Goal: Task Accomplishment & Management: Manage account settings

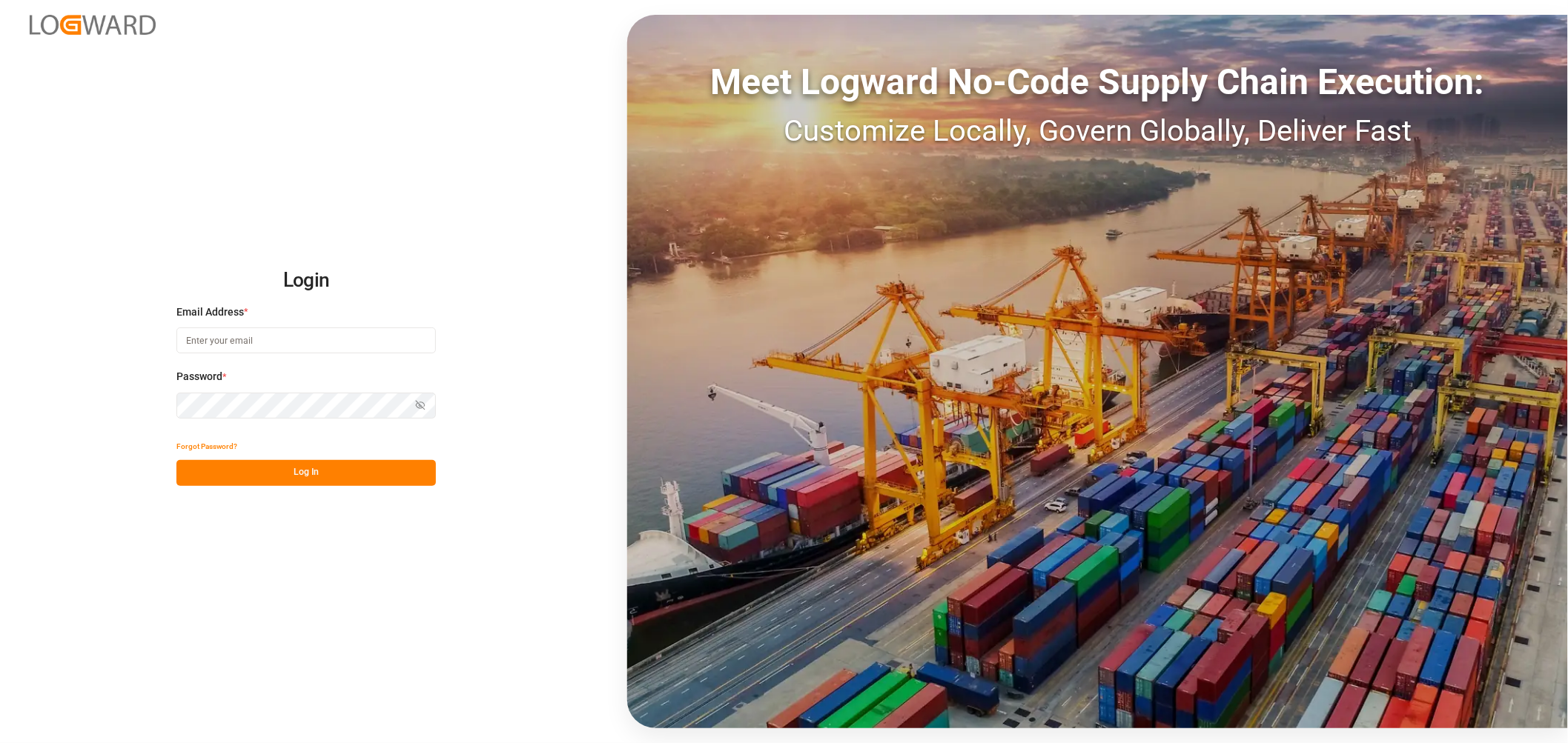
type input "thorsten.schneider@fiege.com"
click at [268, 470] on button "Log In" at bounding box center [306, 473] width 260 height 26
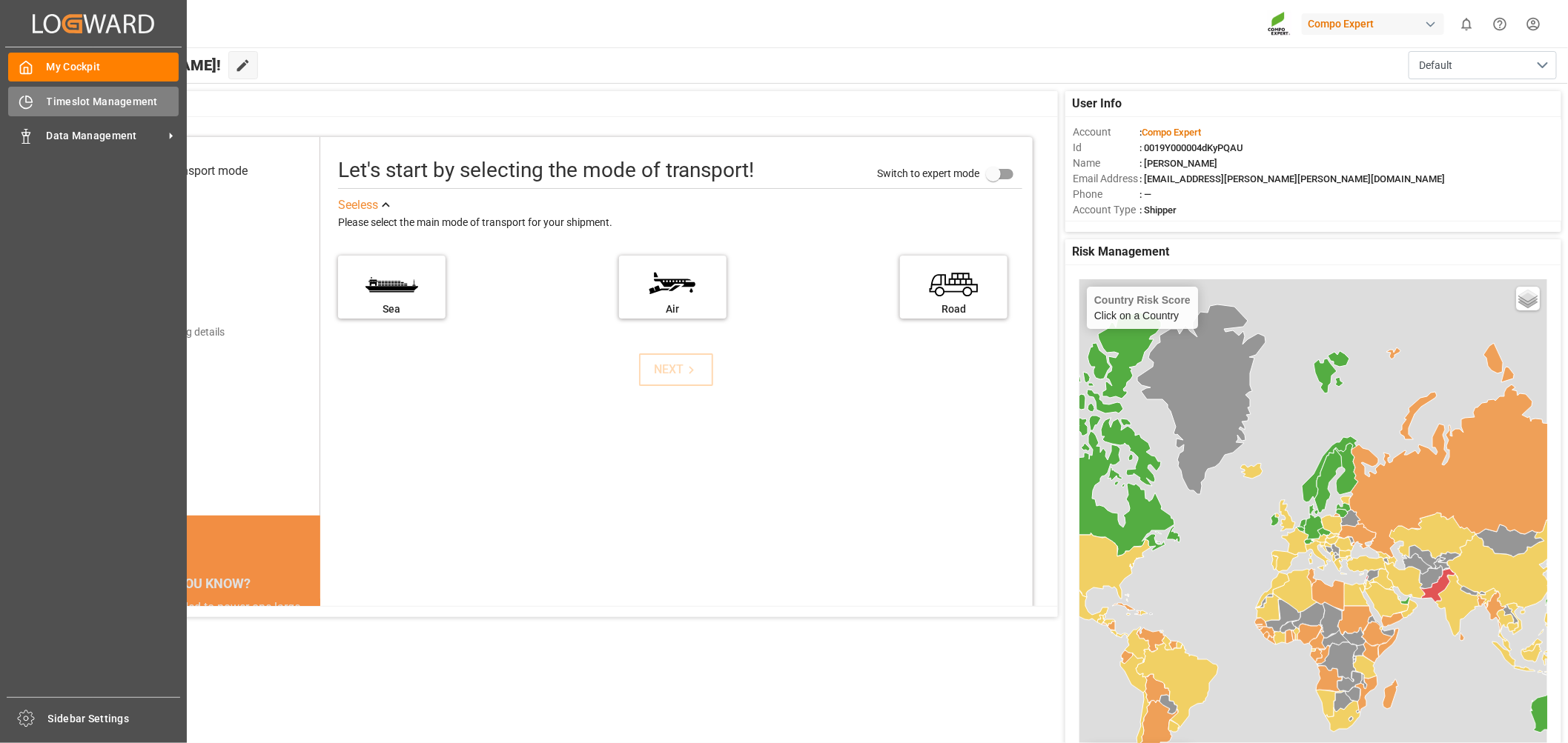
click at [136, 98] on span "Timeslot Management" at bounding box center [113, 102] width 133 height 15
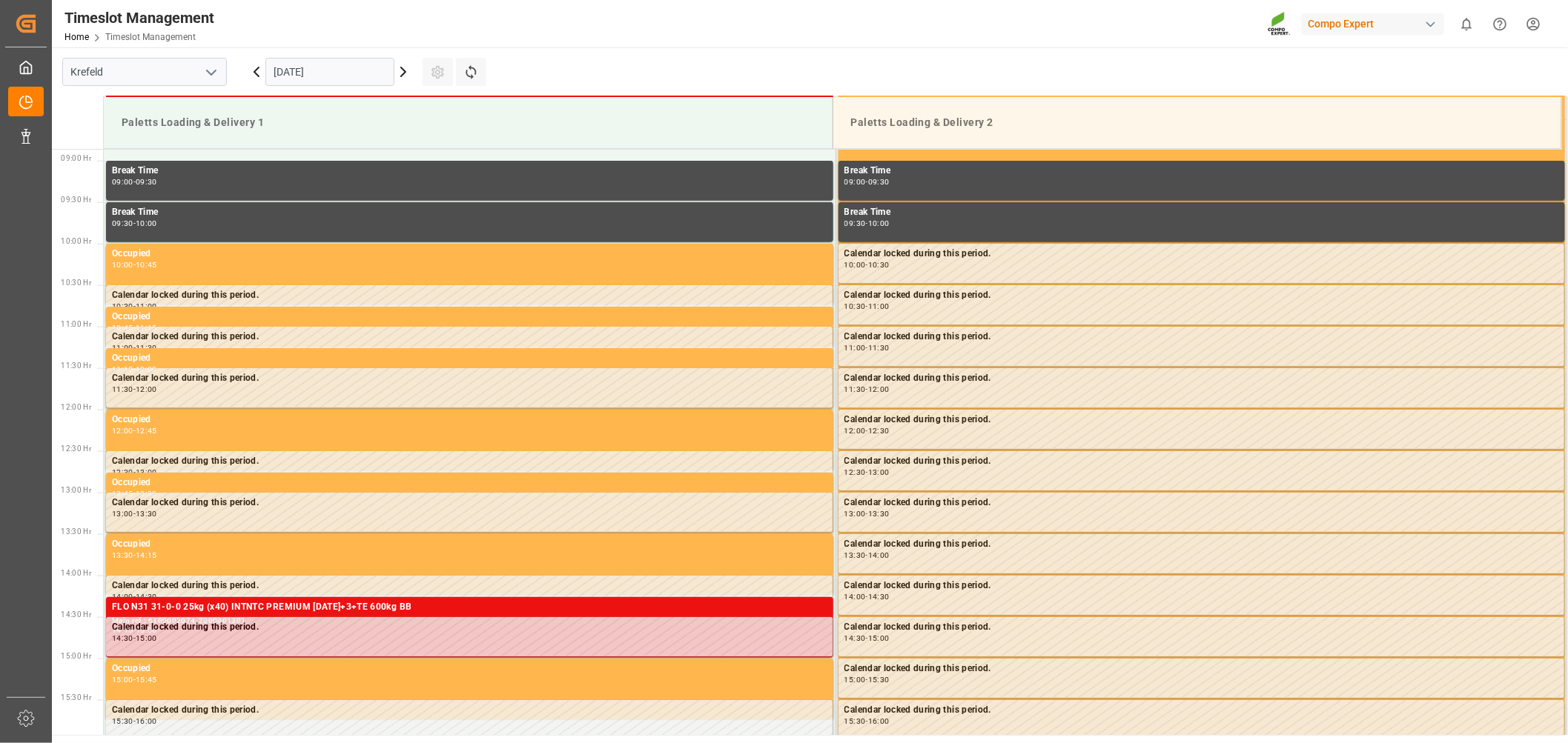
scroll to position [737, 0]
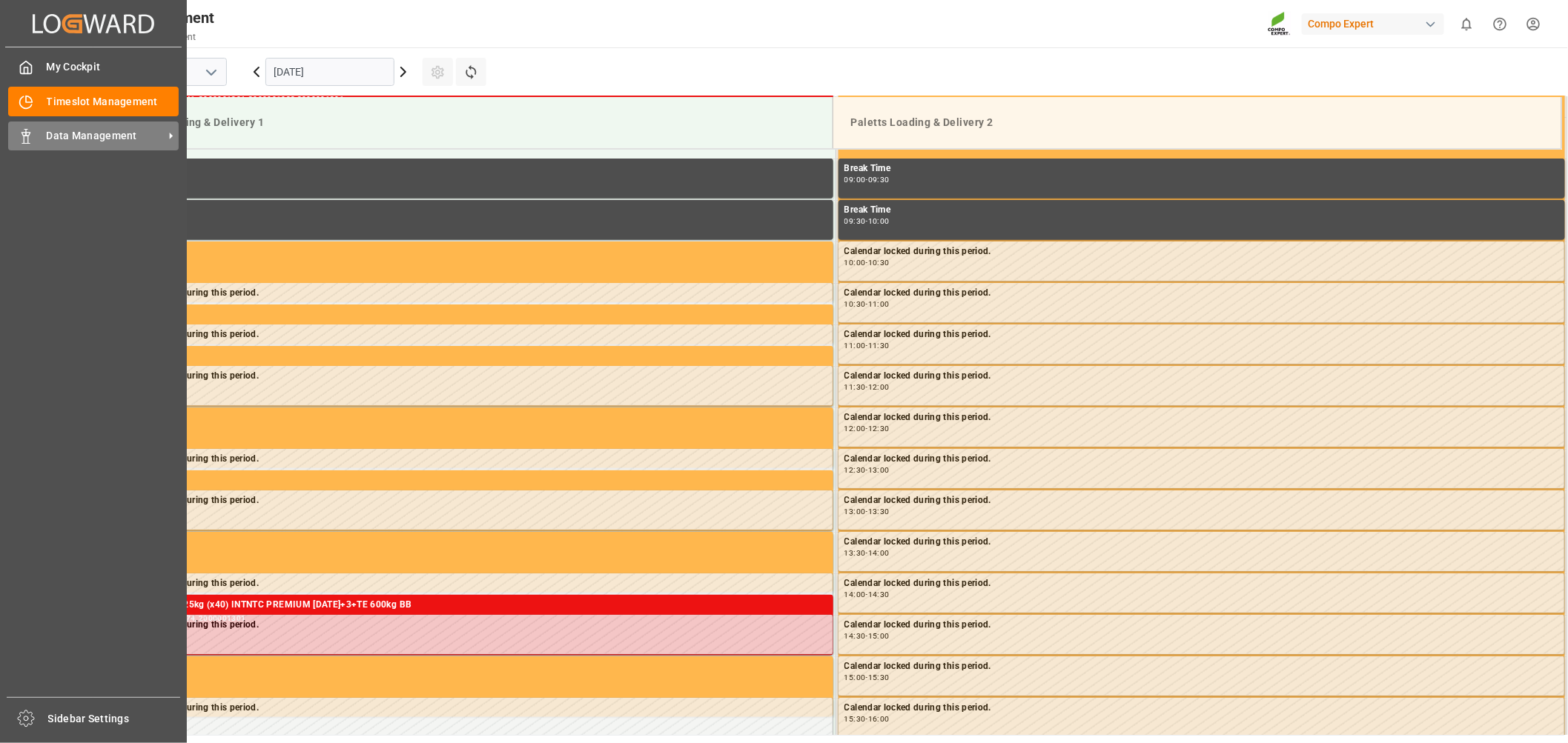
click at [78, 138] on span "Data Management" at bounding box center [105, 135] width 117 height 15
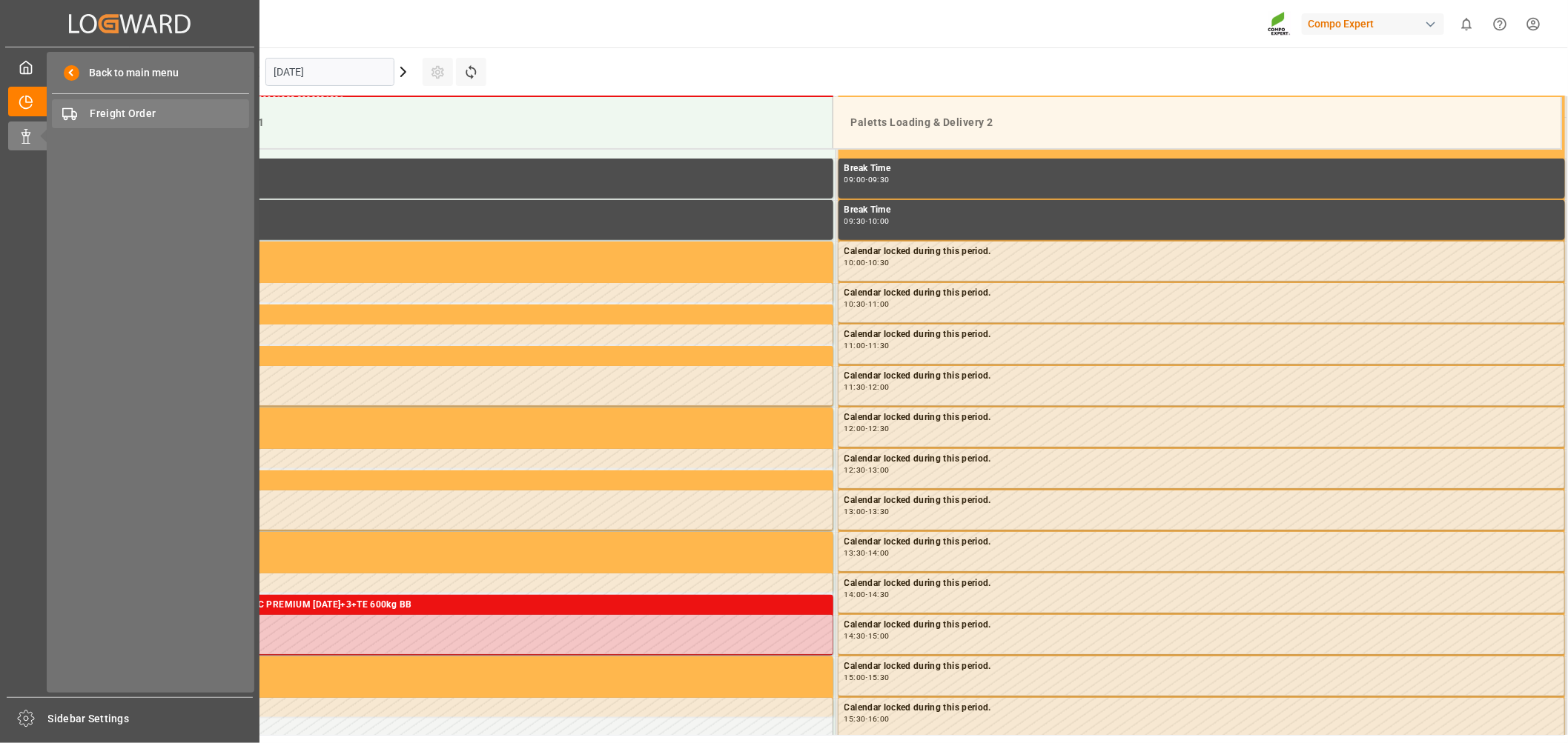
click at [104, 115] on span "Freight Order" at bounding box center [170, 114] width 159 height 15
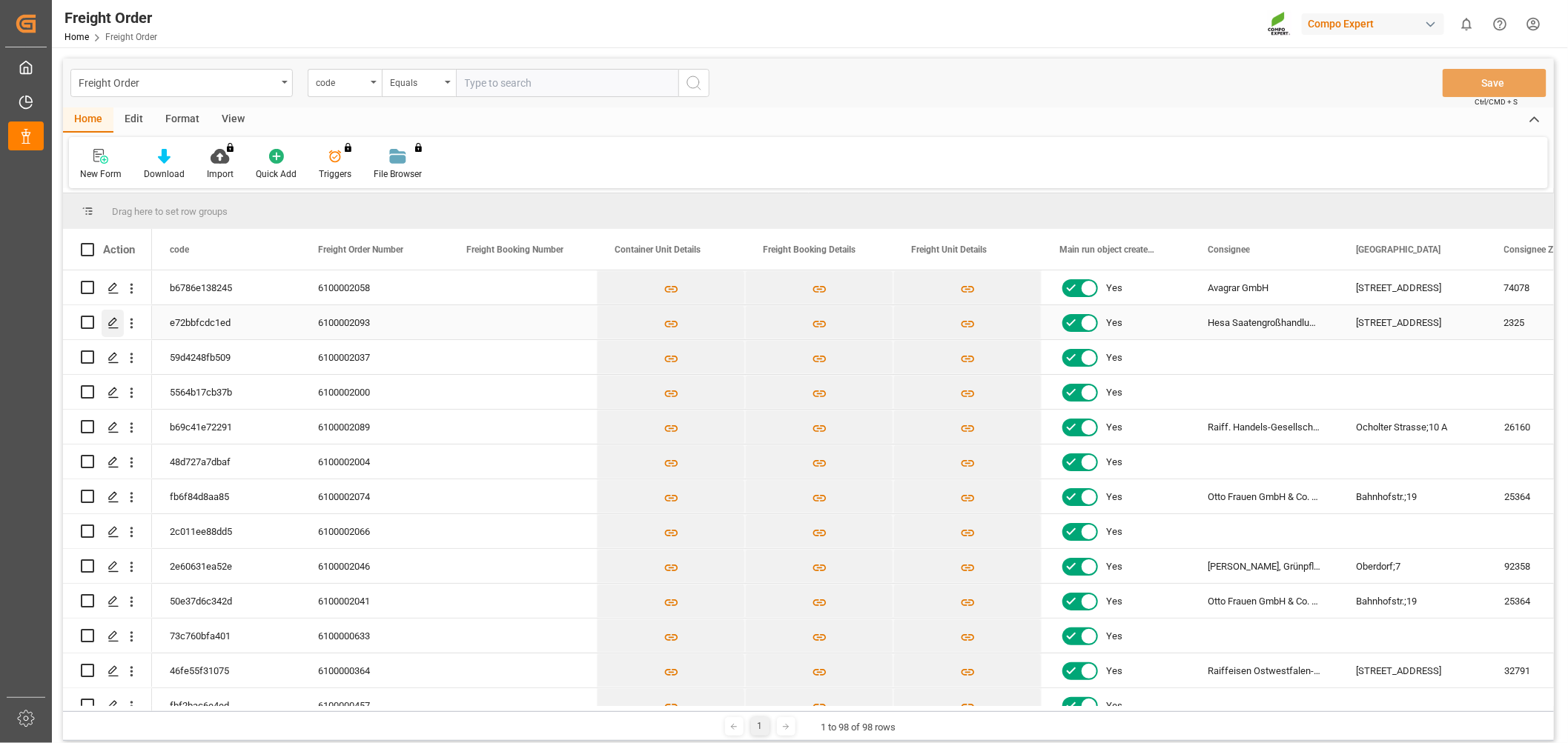
click at [116, 320] on icon "Press SPACE to select this row." at bounding box center [114, 323] width 11 height 11
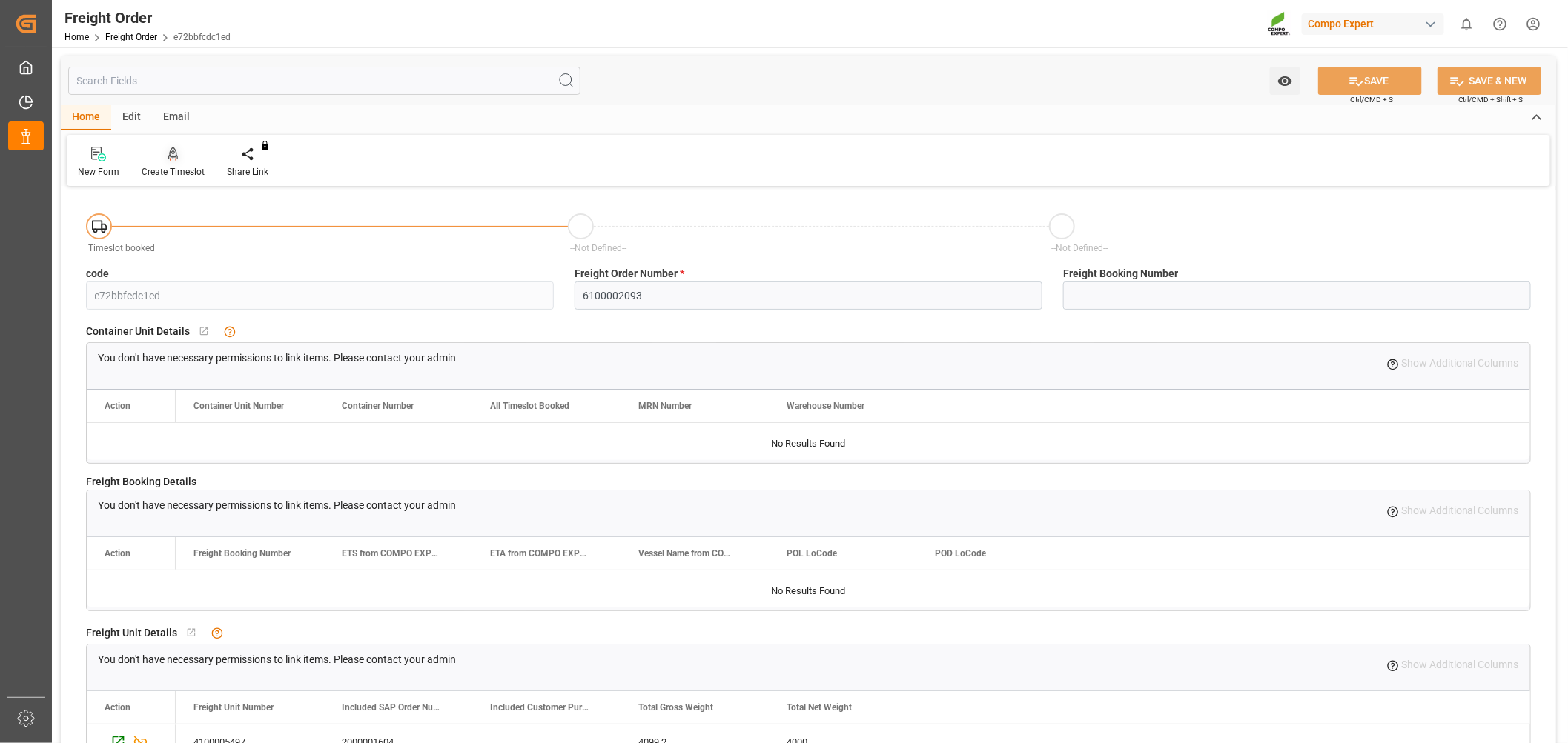
click at [181, 161] on div at bounding box center [173, 154] width 63 height 15
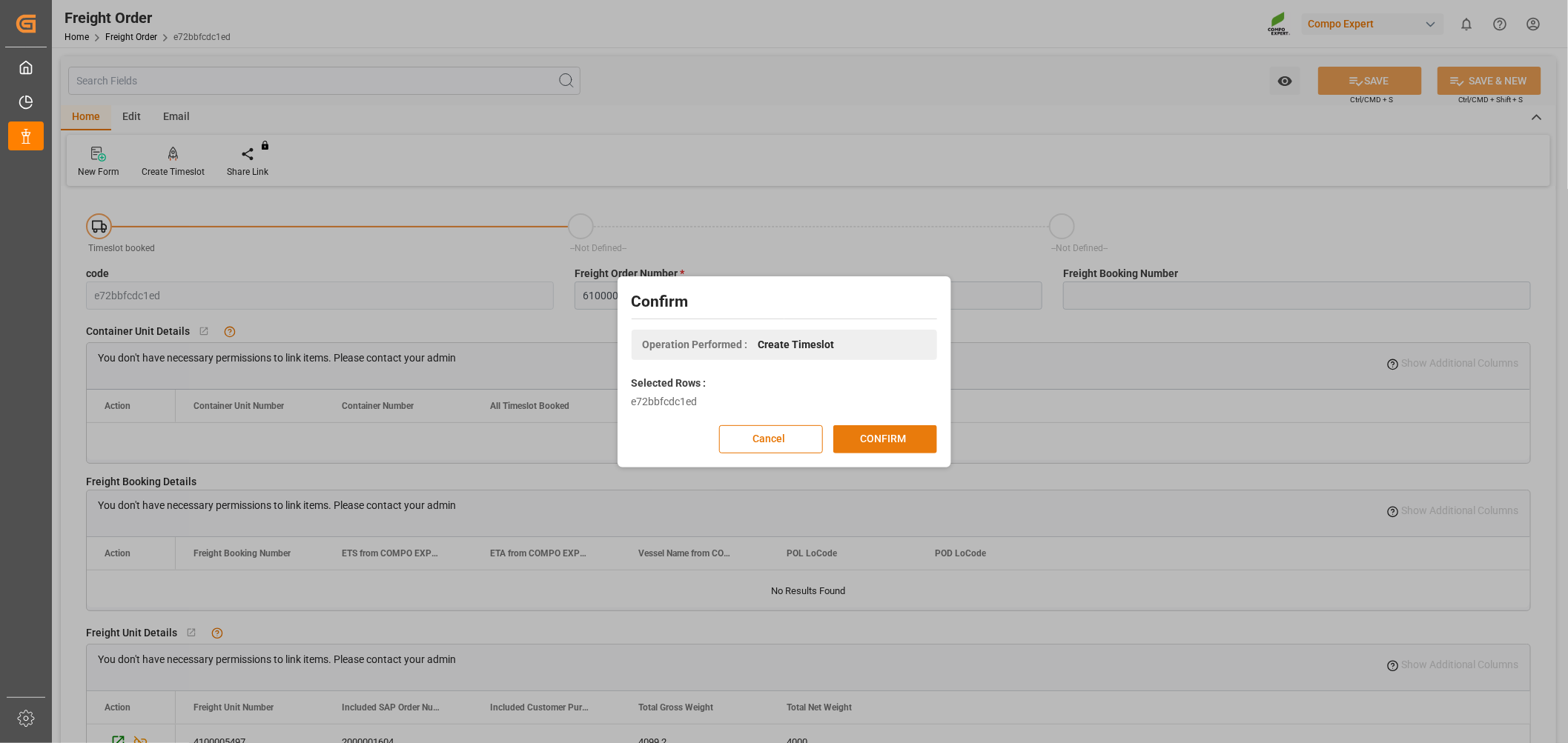
click at [892, 435] on button "CONFIRM" at bounding box center [885, 440] width 104 height 29
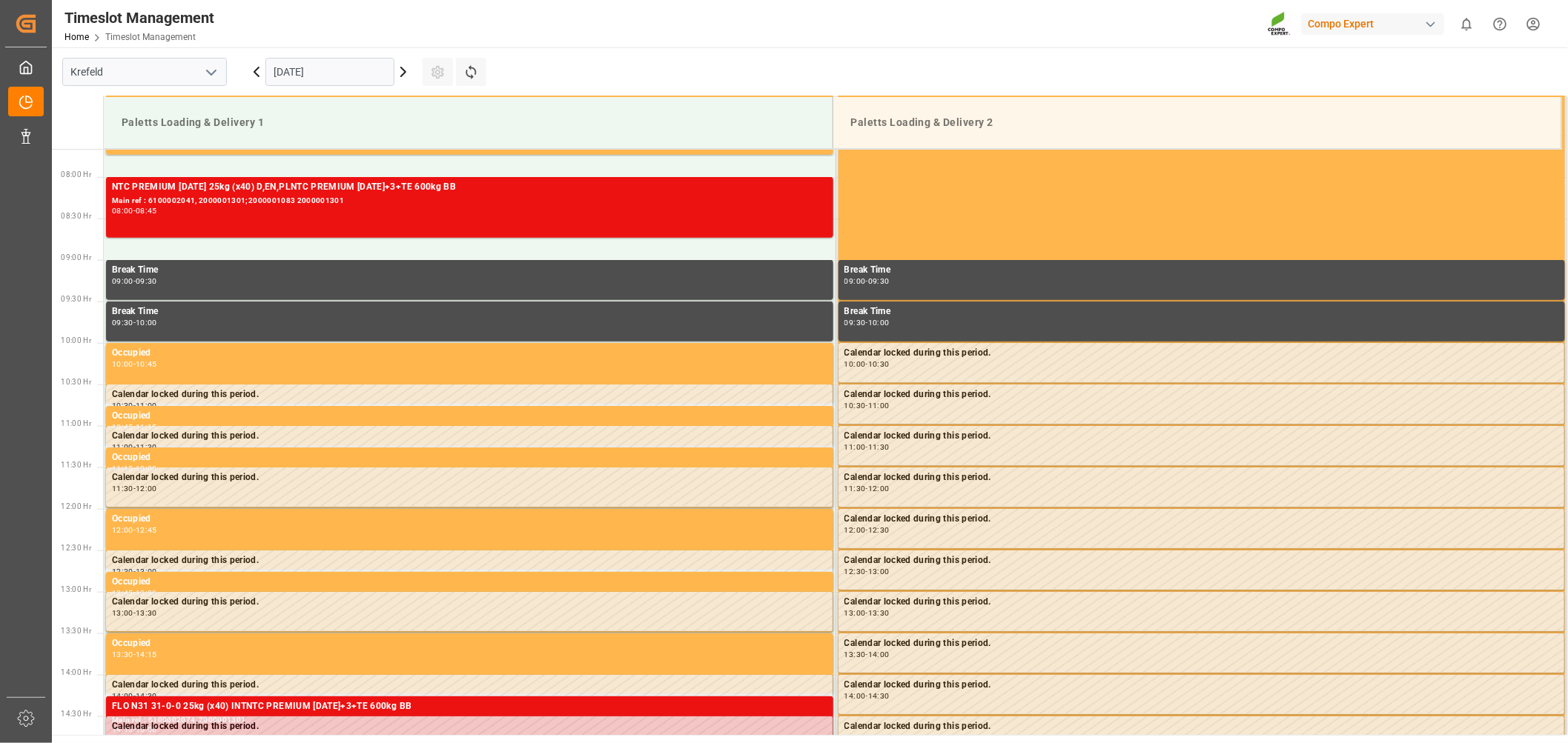
scroll to position [737, 0]
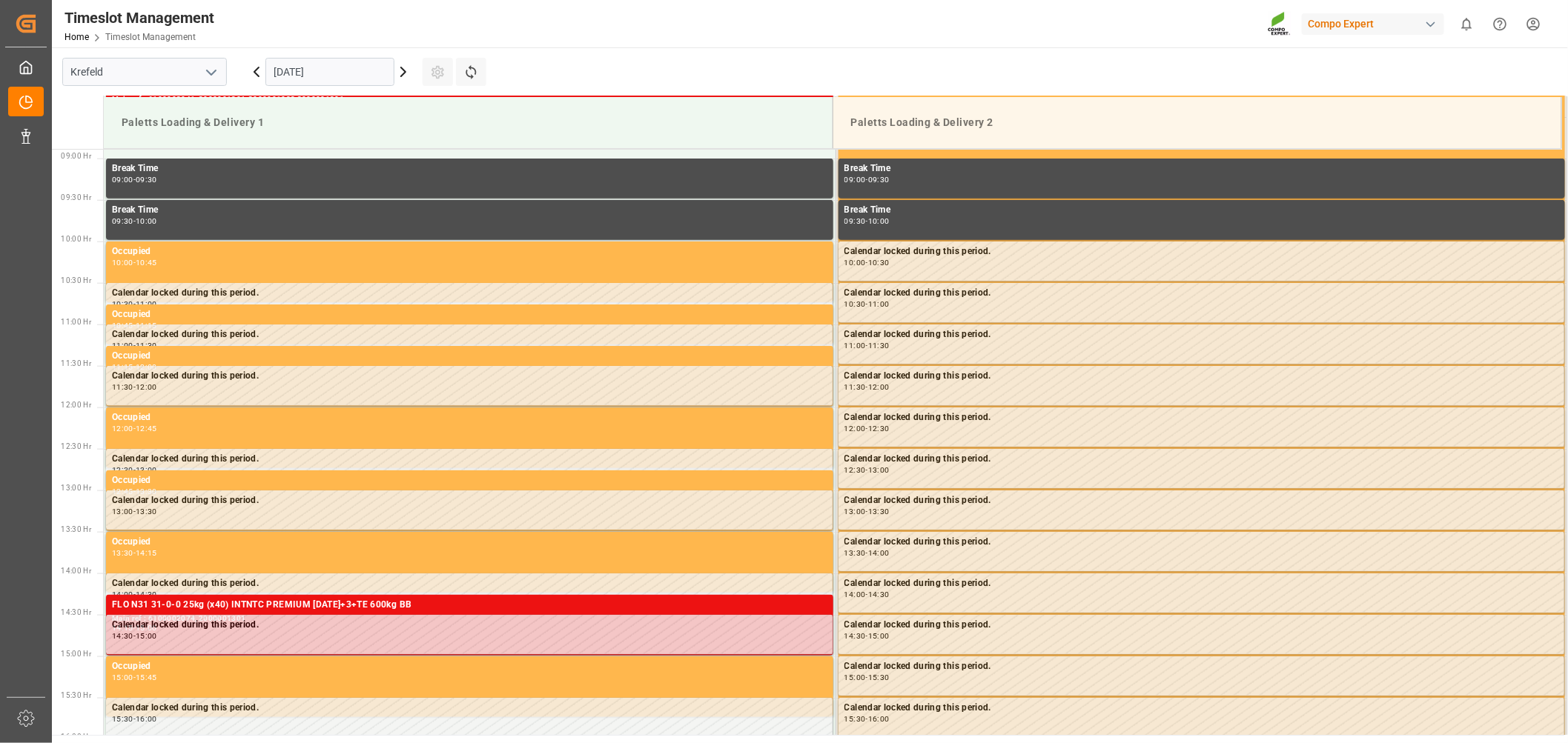
click at [404, 72] on icon at bounding box center [403, 72] width 18 height 18
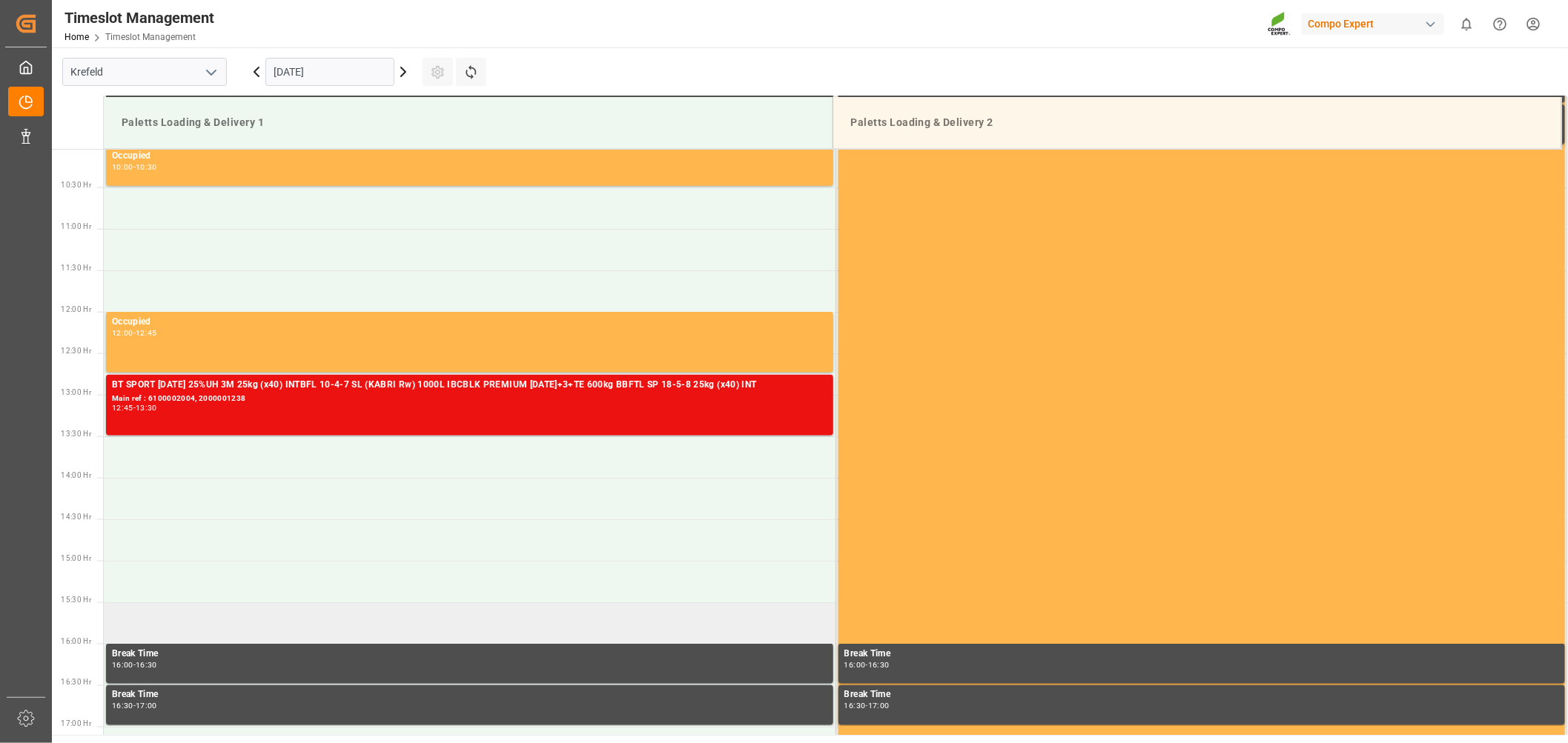
scroll to position [819, 0]
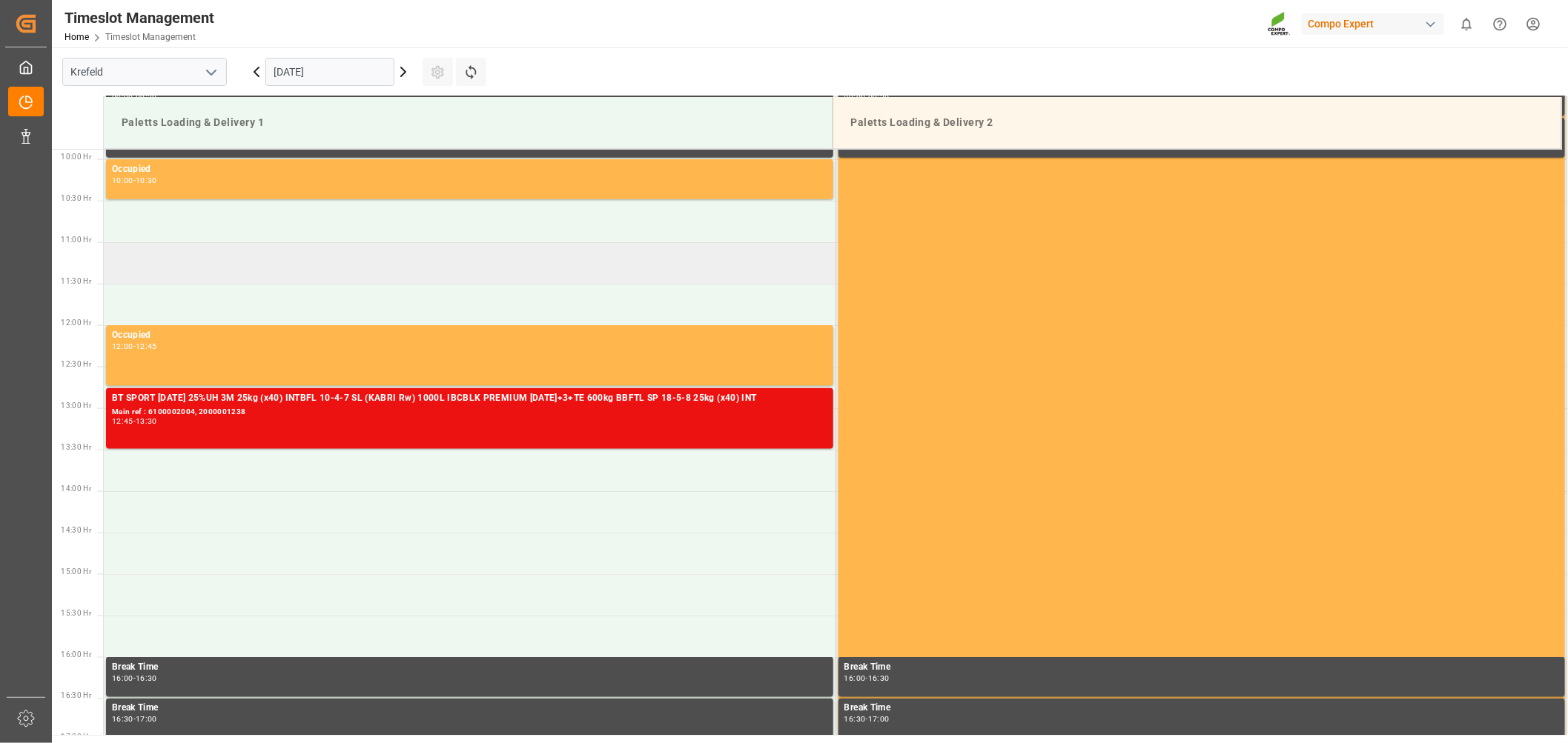
click at [445, 258] on td at bounding box center [470, 263] width 732 height 42
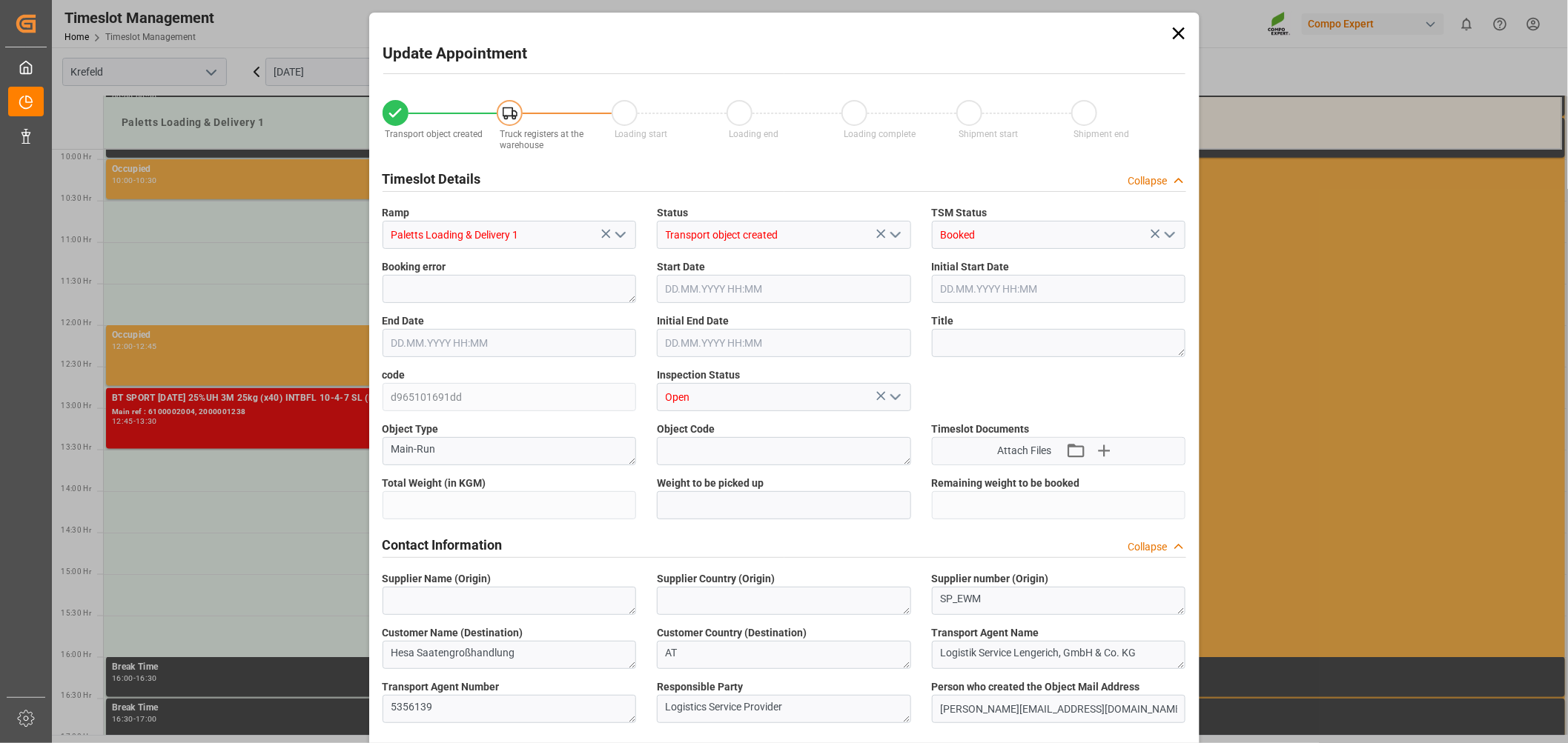
type input "25611.8"
type input "0"
type input "[DATE] 11:00"
type input "[DATE] 11:30"
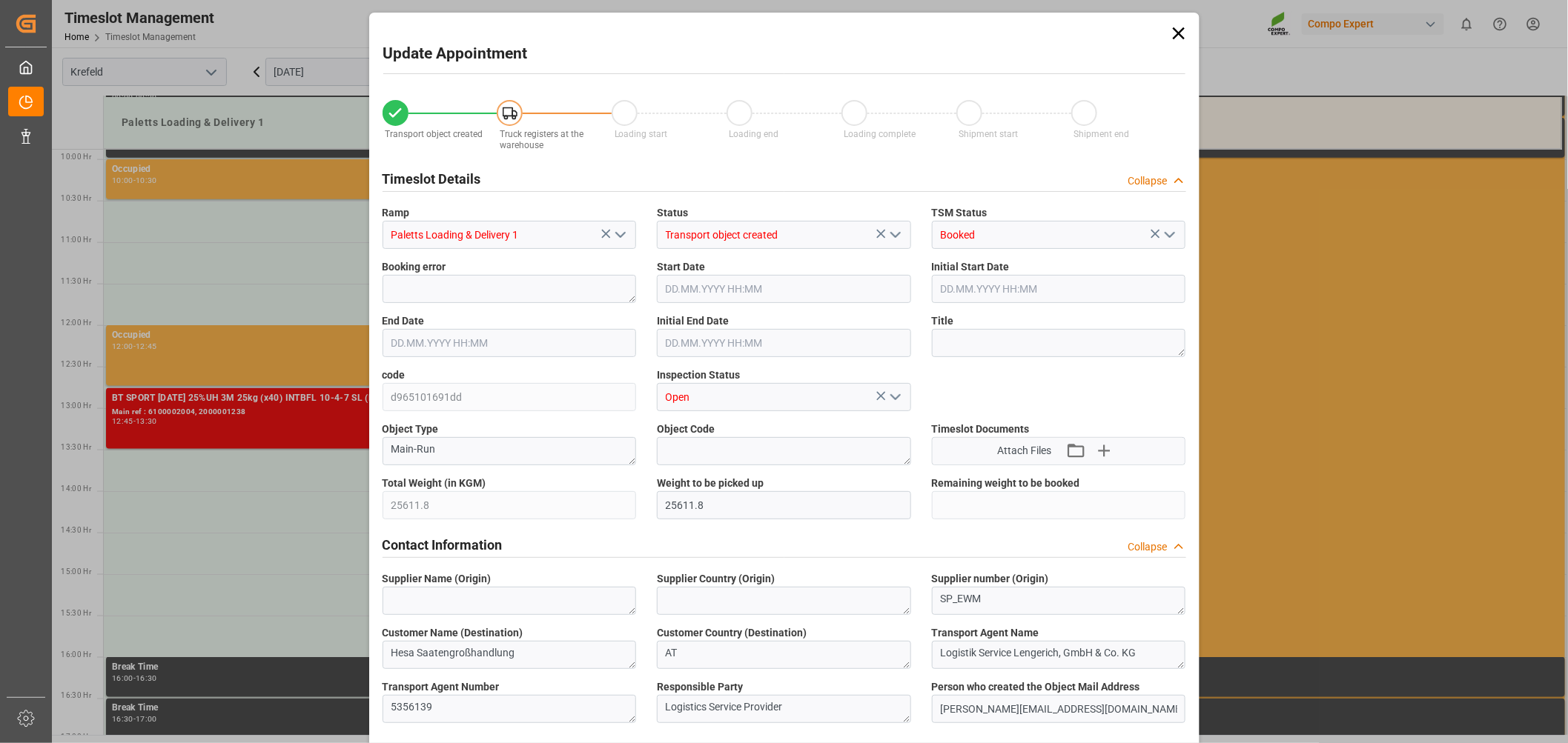
type input "[DATE] 09:18"
type input "[DATE] 07:50"
click at [753, 287] on input "[DATE] 11:00" at bounding box center [784, 289] width 255 height 29
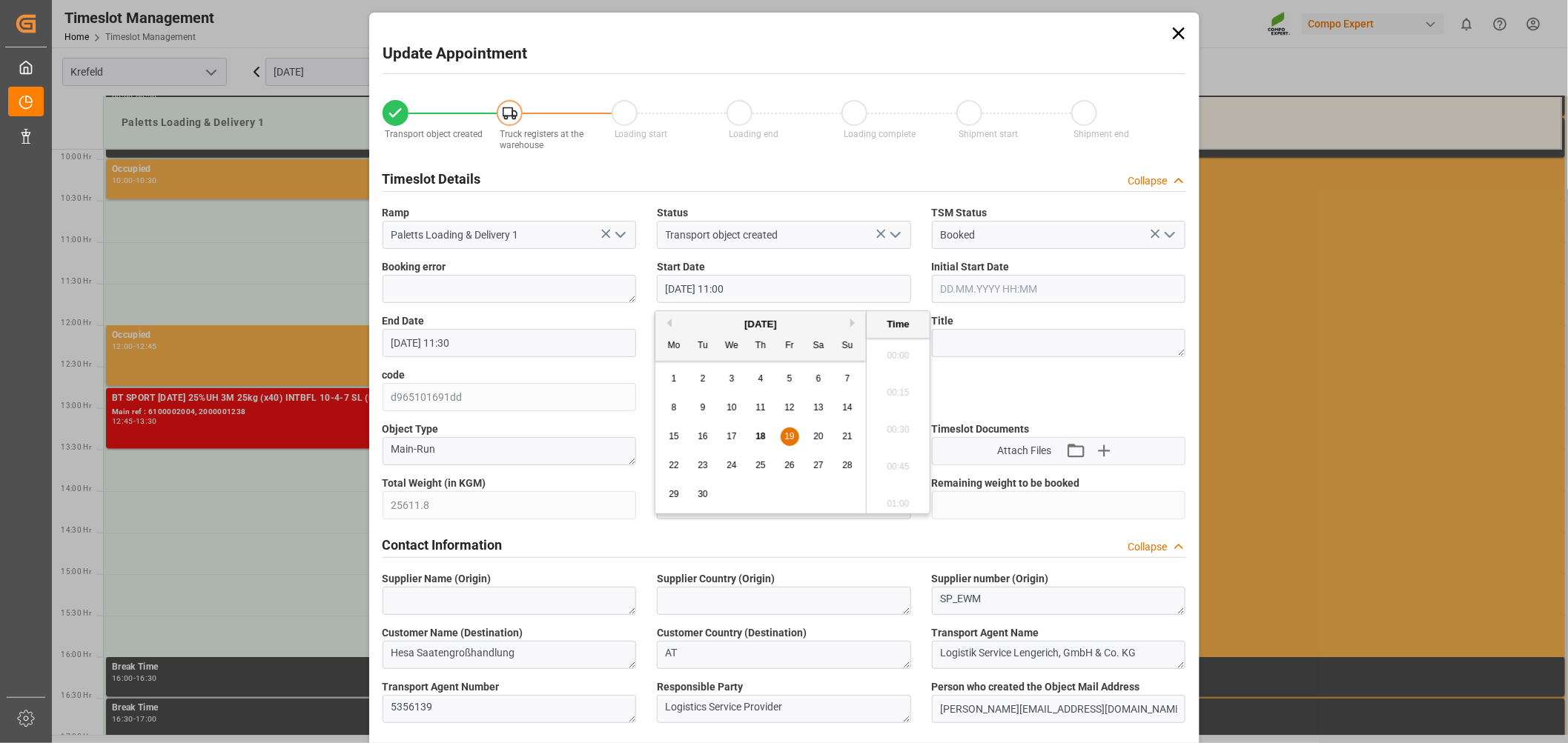
scroll to position [1560, 0]
type input "[DATE] 11:15"
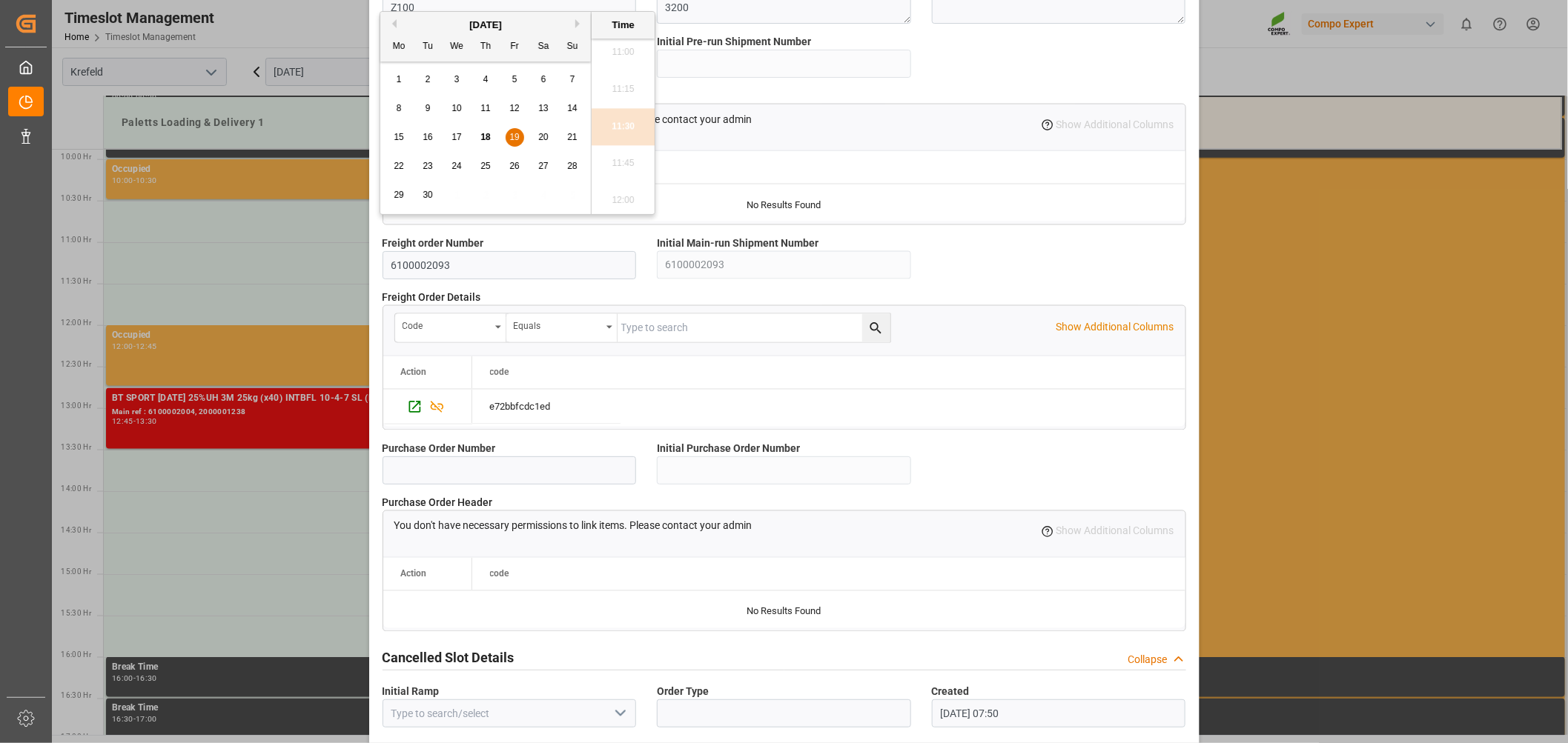
scroll to position [1208, 0]
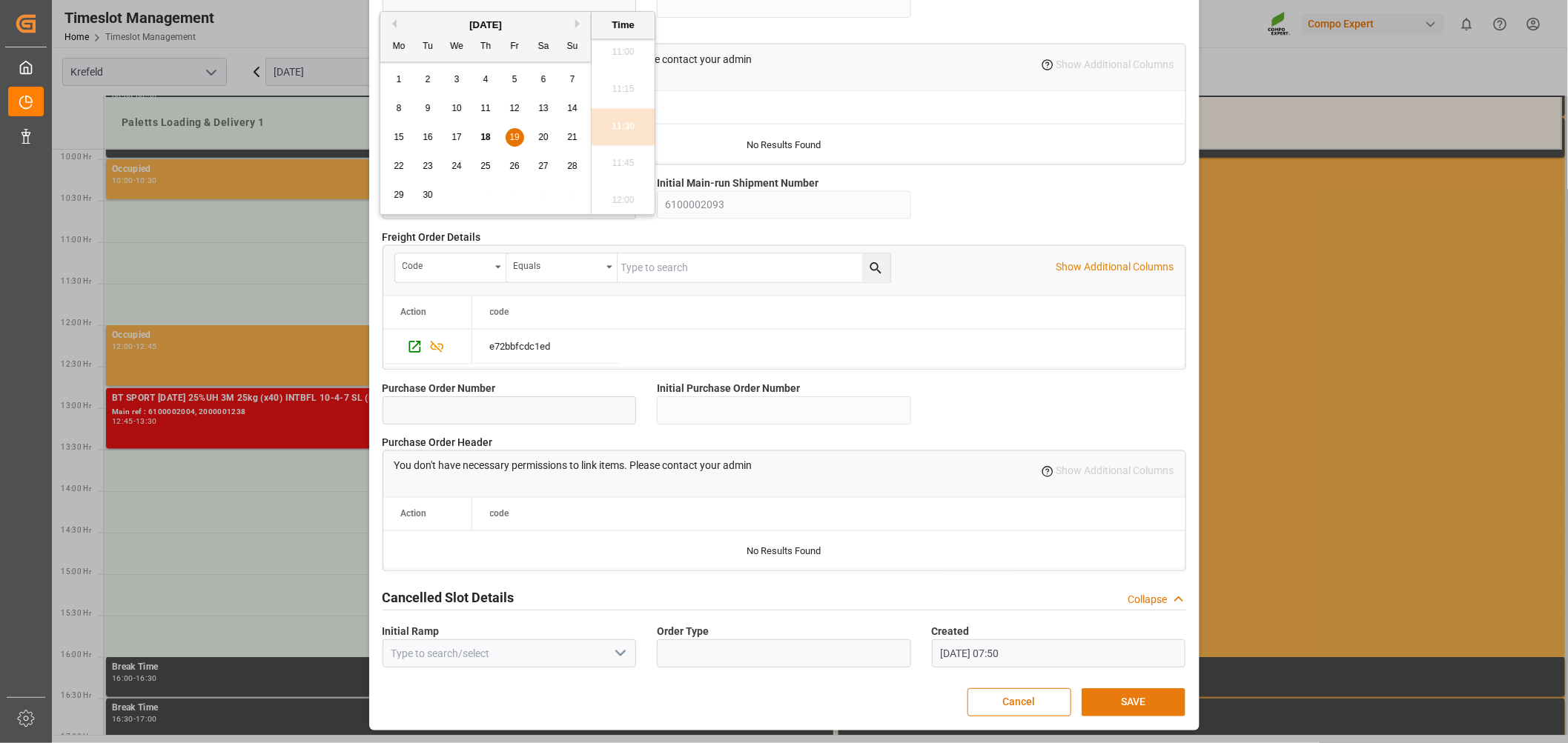
click at [1115, 704] on button "SAVE" at bounding box center [1134, 703] width 104 height 29
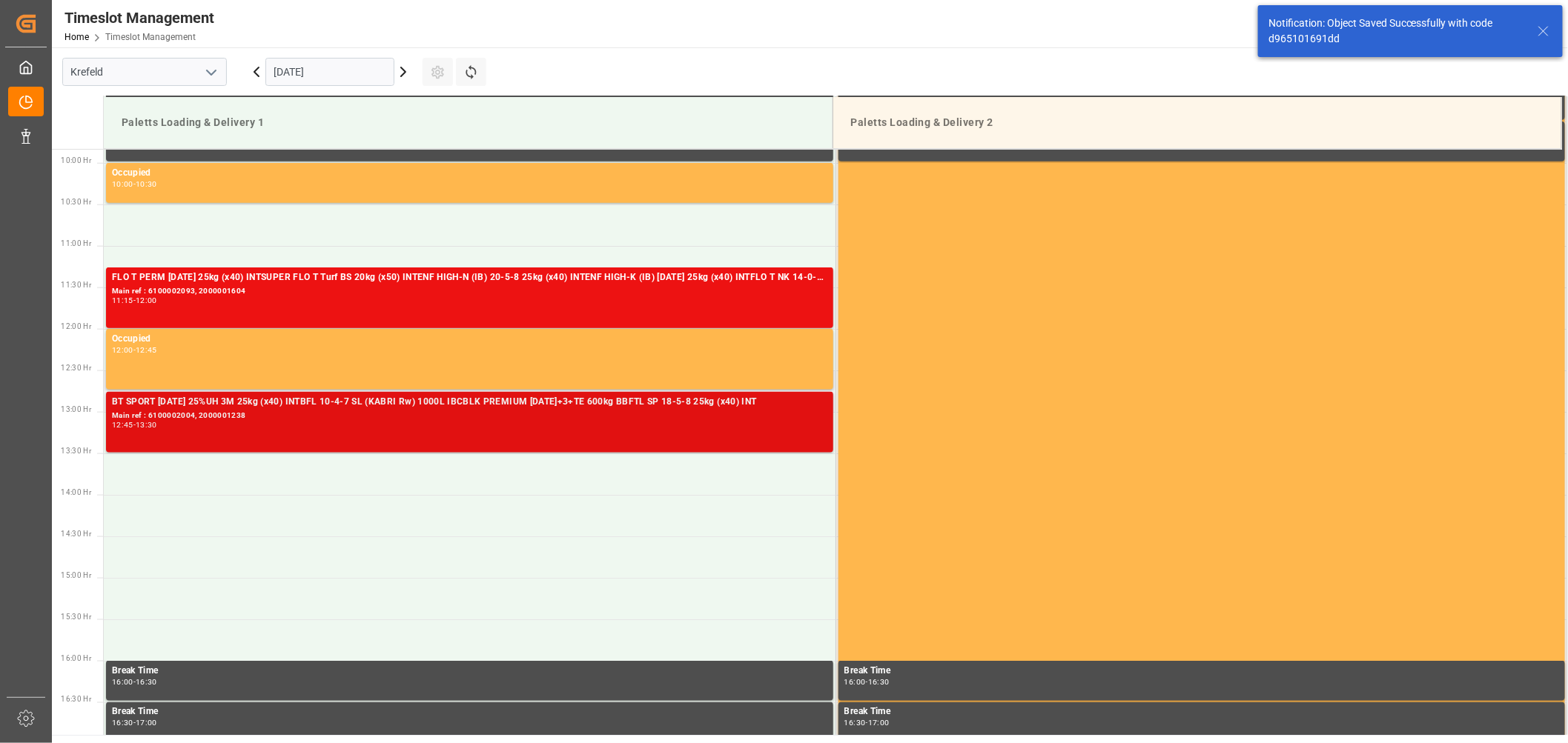
scroll to position [819, 0]
